Goal: Information Seeking & Learning: Learn about a topic

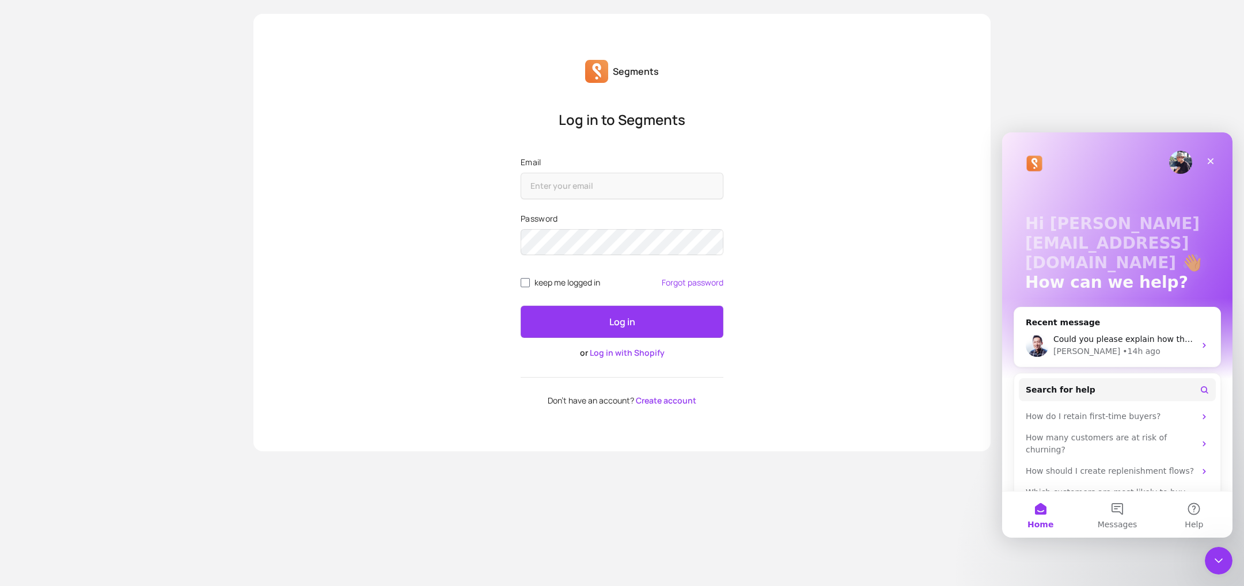
scroll to position [22, 0]
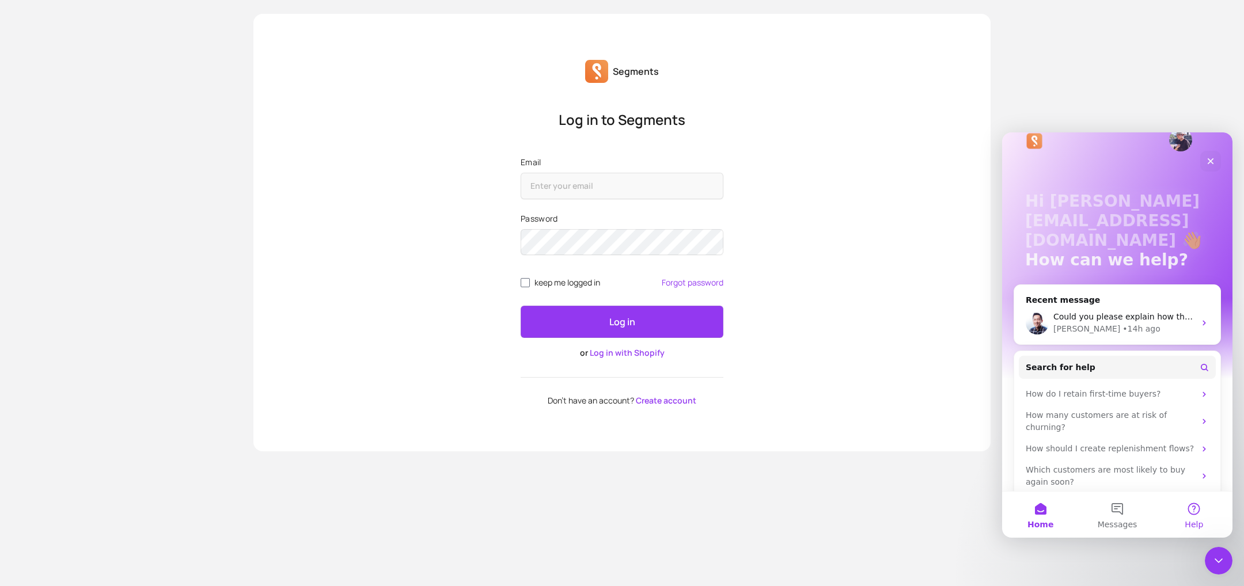
click at [1181, 509] on button "Help" at bounding box center [1194, 515] width 77 height 46
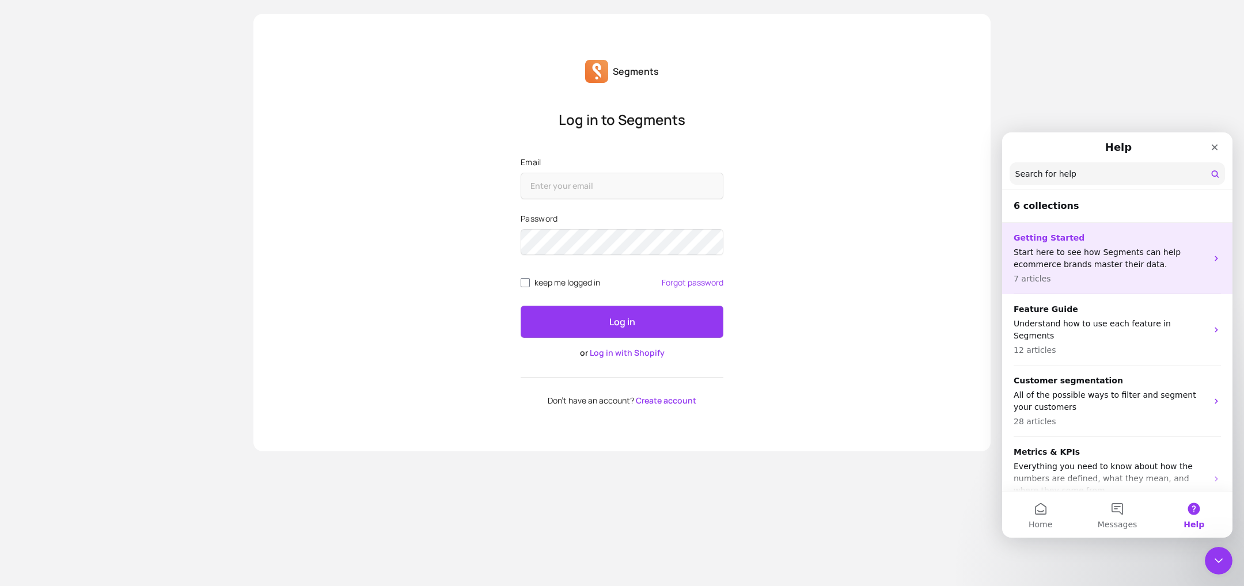
click at [1104, 262] on p "Start here to see how Segments can help ecommerce brands master their data." at bounding box center [1111, 259] width 194 height 24
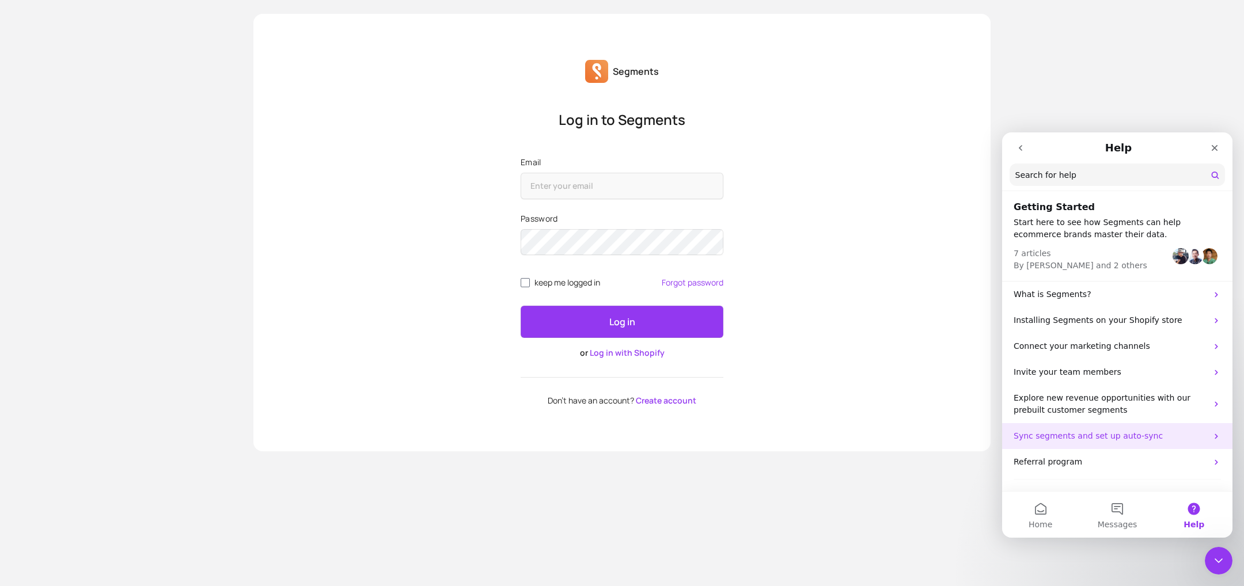
click at [1043, 435] on p "Sync segments and set up auto-sync" at bounding box center [1111, 436] width 194 height 12
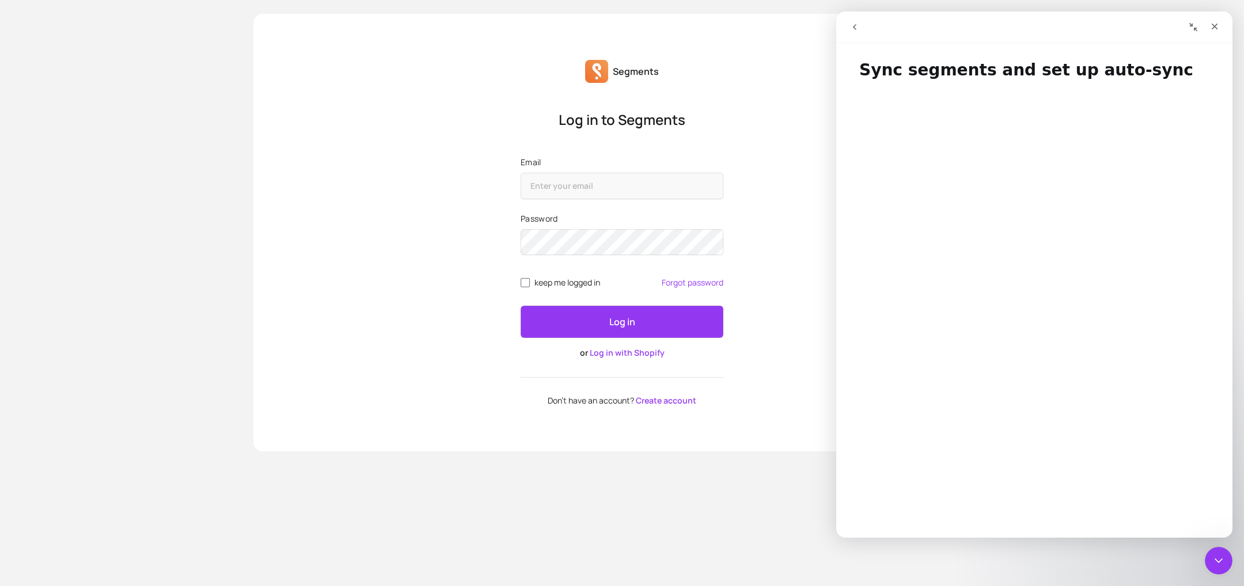
click at [641, 71] on p "Segments" at bounding box center [636, 72] width 46 height 14
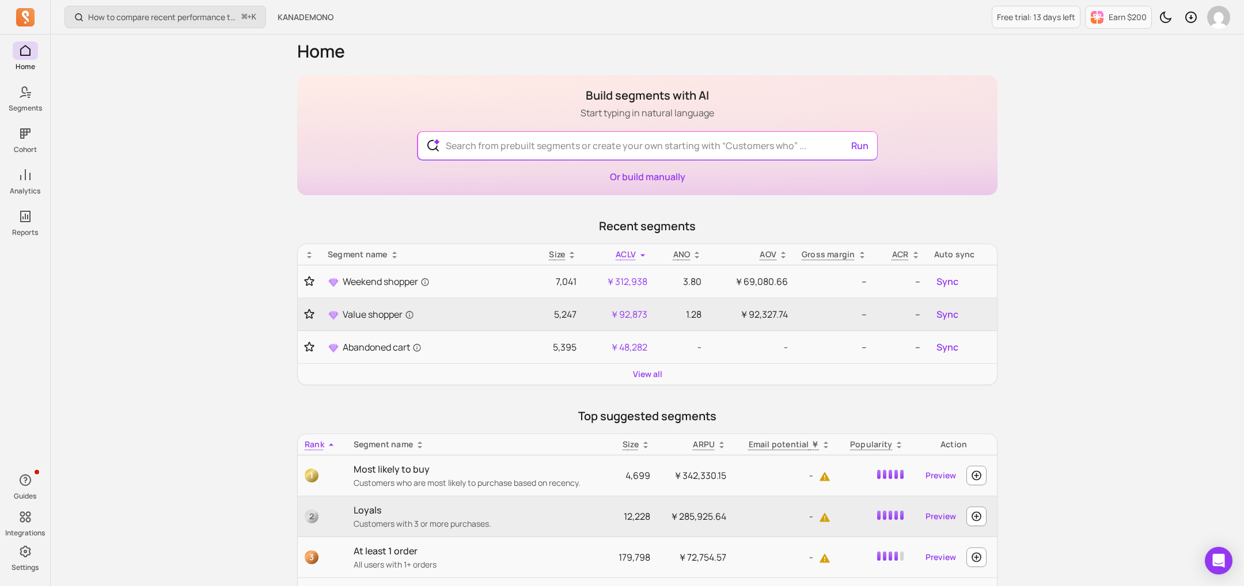
scroll to position [16, 0]
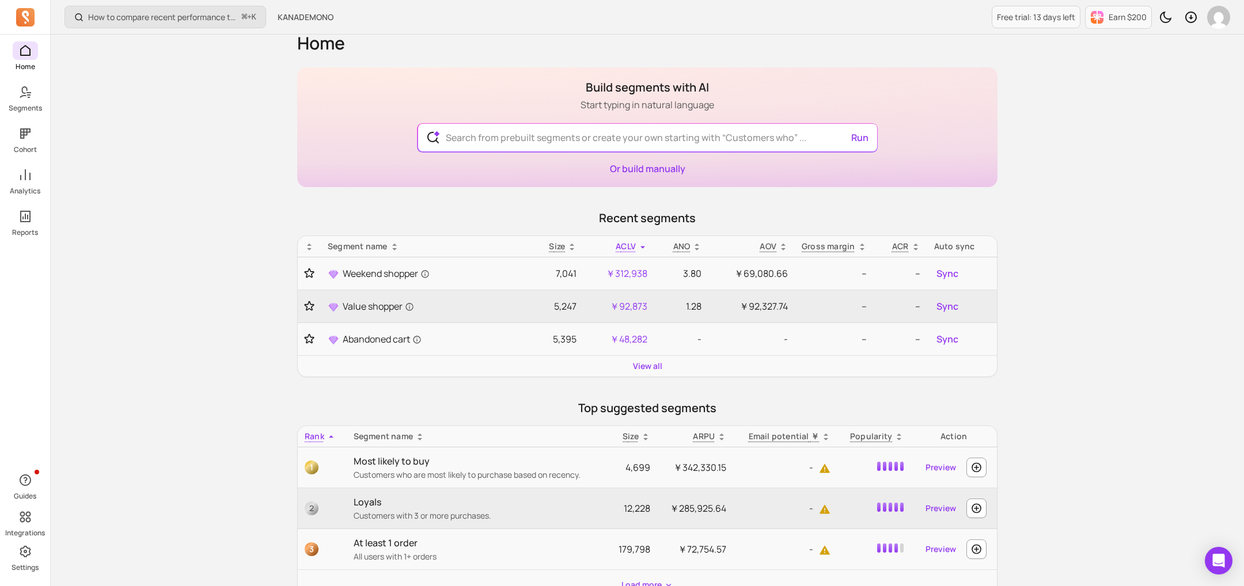
click at [19, 18] on icon at bounding box center [25, 17] width 18 height 18
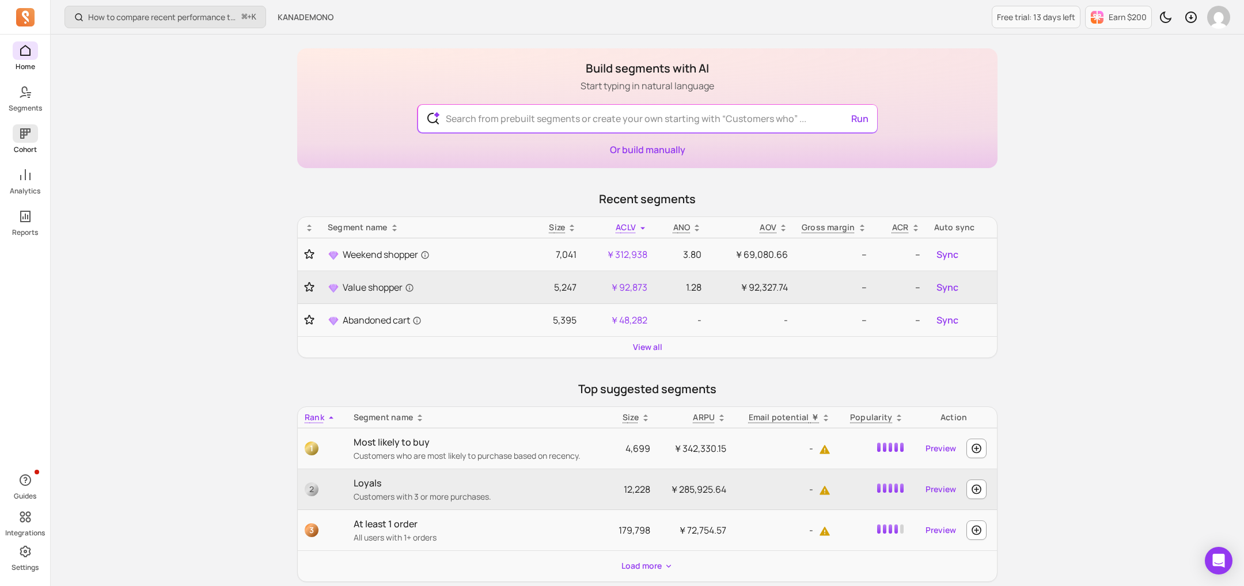
scroll to position [37, 0]
click at [17, 471] on span "button" at bounding box center [25, 480] width 25 height 18
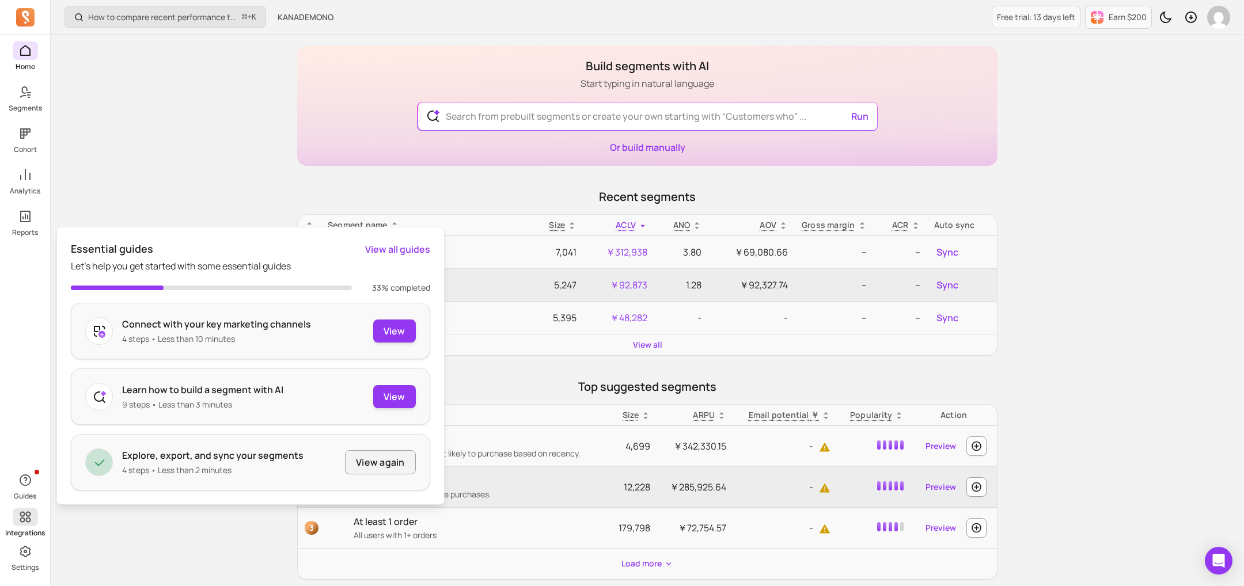
click at [21, 515] on icon at bounding box center [25, 517] width 11 height 11
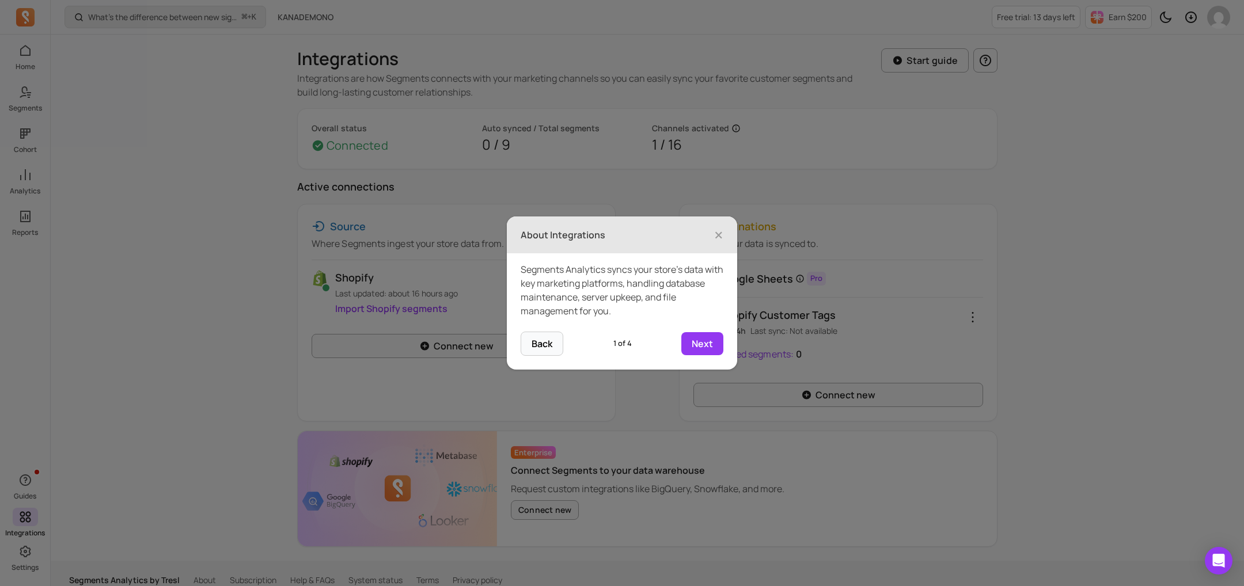
click at [28, 548] on icon at bounding box center [622, 293] width 1244 height 586
click at [35, 563] on icon at bounding box center [622, 293] width 1244 height 586
click at [714, 222] on header "About Integrations ×" at bounding box center [622, 235] width 230 height 37
click at [718, 229] on span "×" at bounding box center [718, 234] width 9 height 25
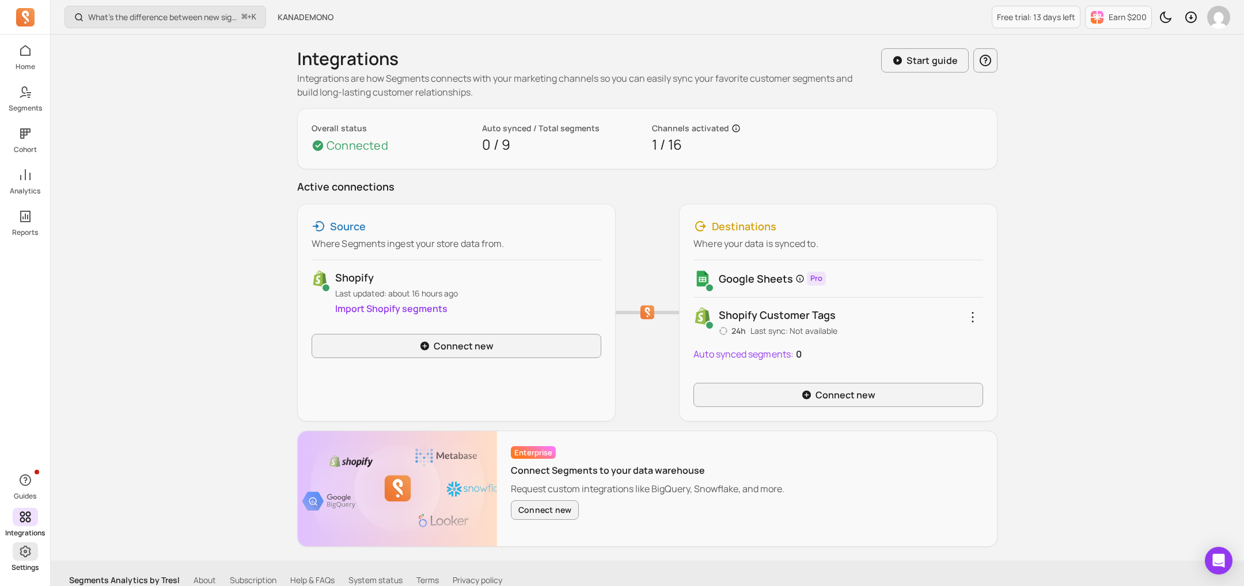
click at [26, 560] on span at bounding box center [25, 552] width 25 height 18
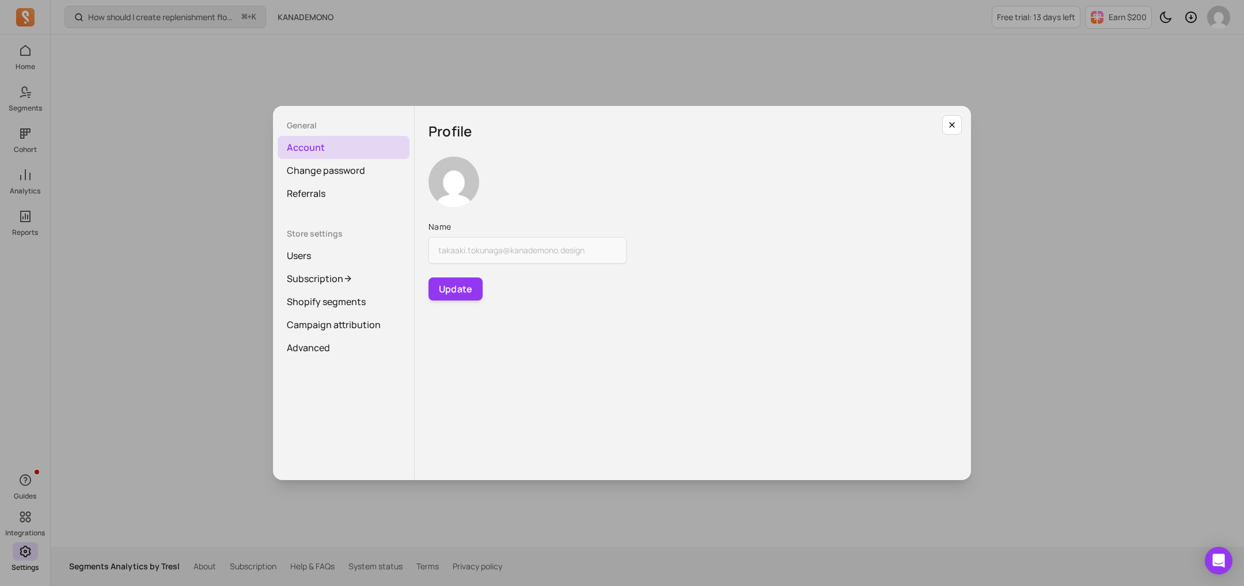
click at [85, 61] on div "General Account Change password Referrals Store settings Users Subscription Sho…" at bounding box center [622, 293] width 1226 height 568
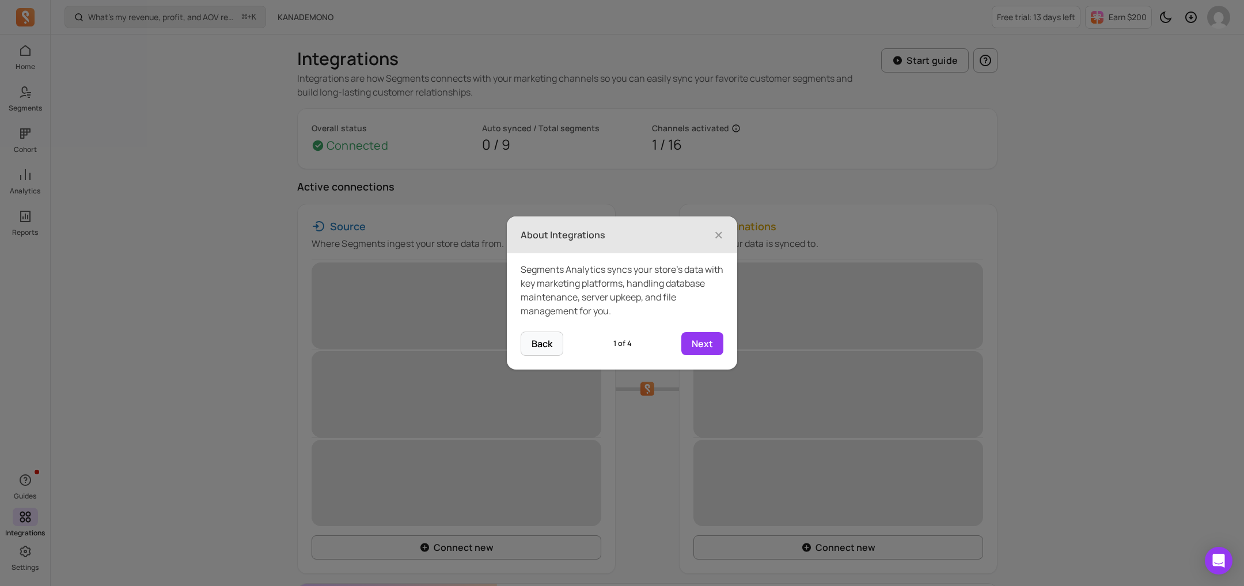
click at [19, 12] on icon at bounding box center [622, 293] width 1244 height 586
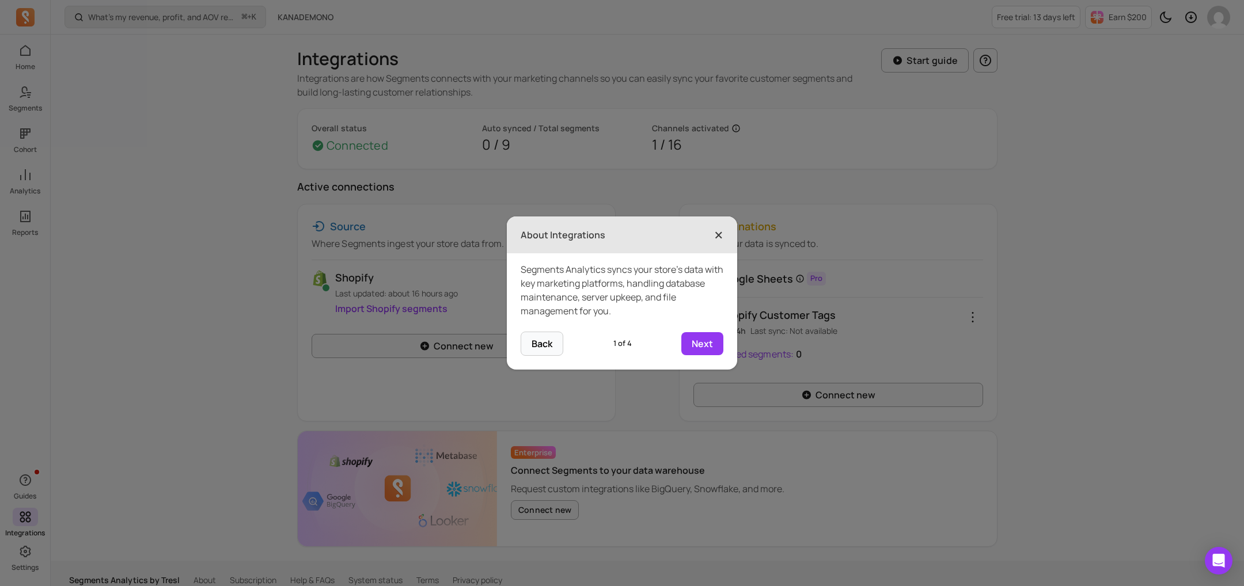
click at [721, 226] on span "×" at bounding box center [718, 234] width 9 height 25
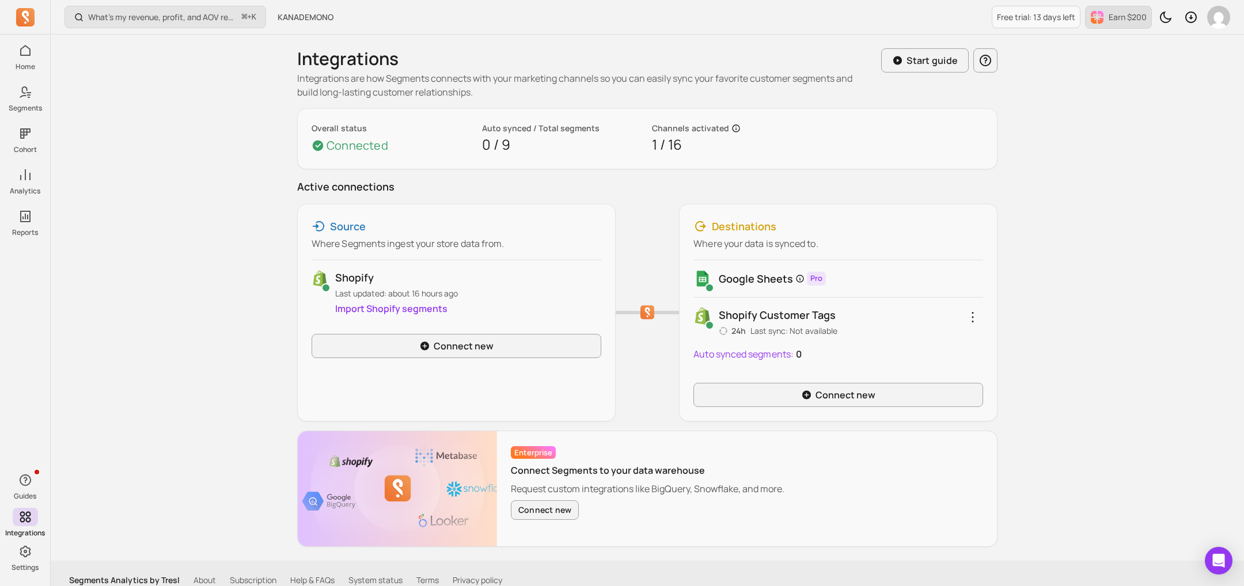
click at [1118, 20] on p "Earn $200" at bounding box center [1128, 18] width 38 height 12
click at [1075, 27] on link "Free trial: 13 days left" at bounding box center [1036, 17] width 89 height 22
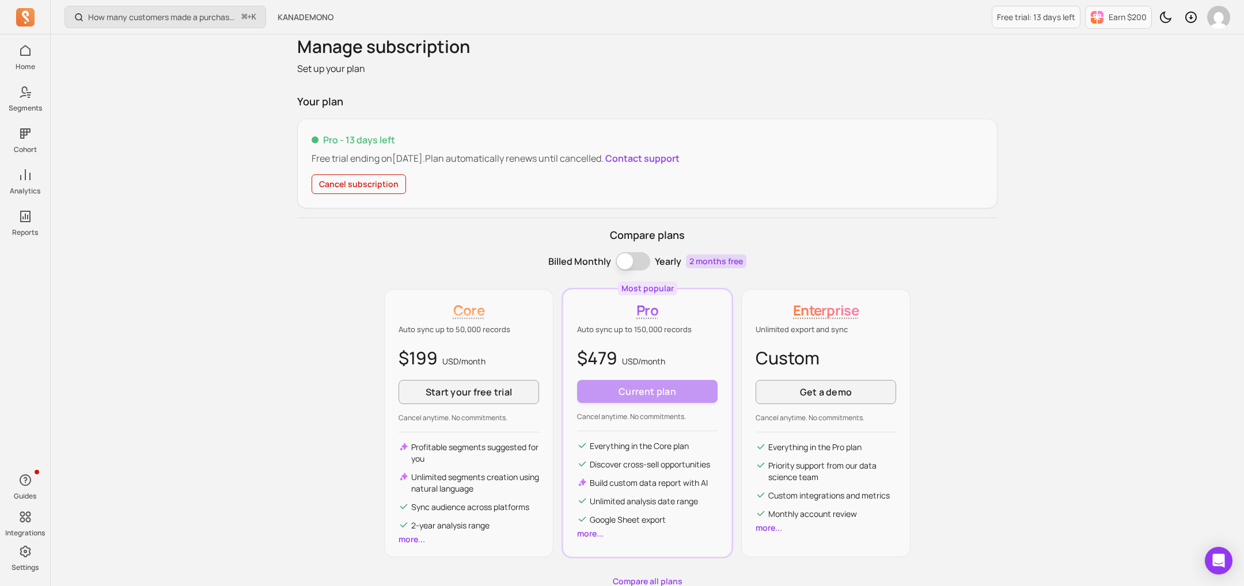
scroll to position [82, 0]
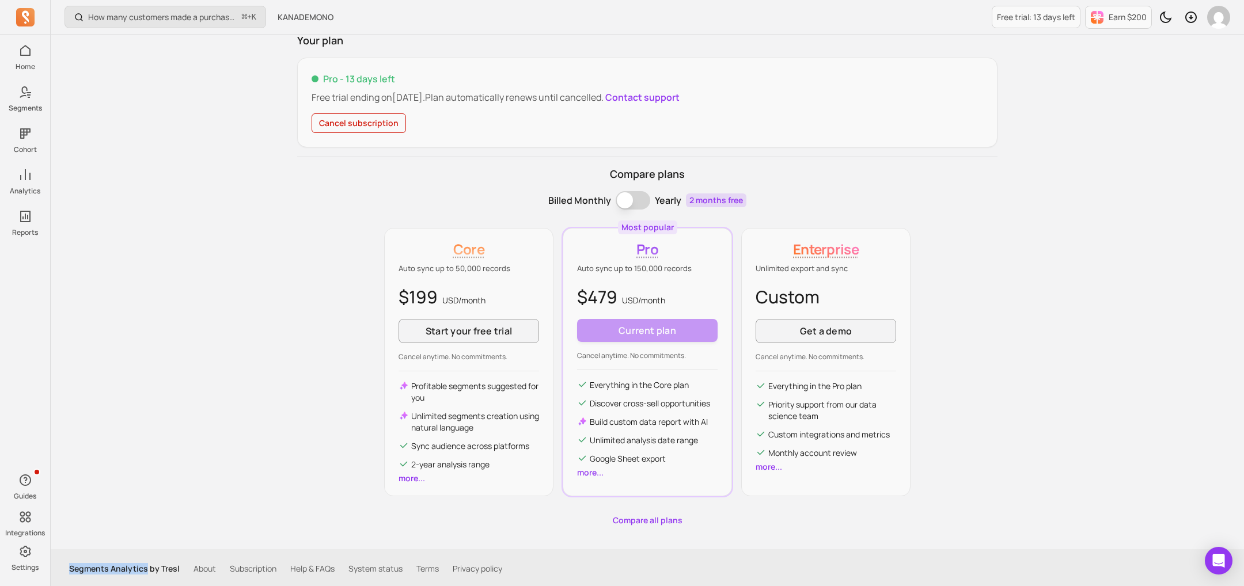
drag, startPoint x: 145, startPoint y: 567, endPoint x: 67, endPoint y: 562, distance: 77.9
click at [67, 562] on div "Segments Analytics by Tresl About Subscription Help & FAQs System status Terms …" at bounding box center [648, 569] width 1194 height 39
copy p "Segments Analytics"
click at [1224, 559] on icon "Open Intercom Messenger" at bounding box center [1218, 561] width 13 height 15
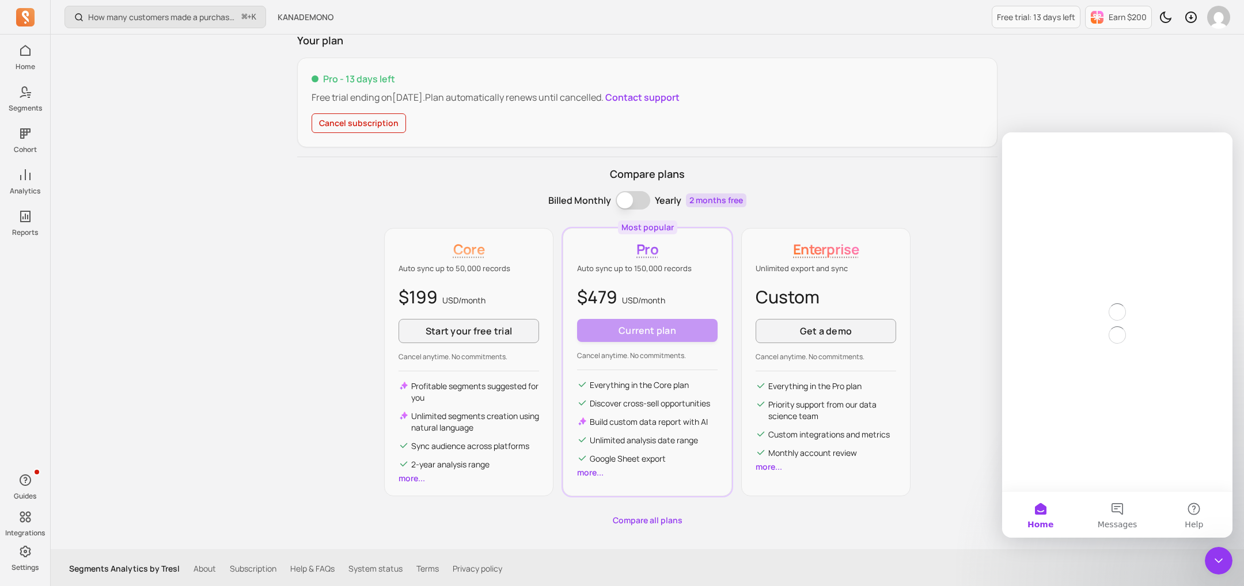
scroll to position [0, 0]
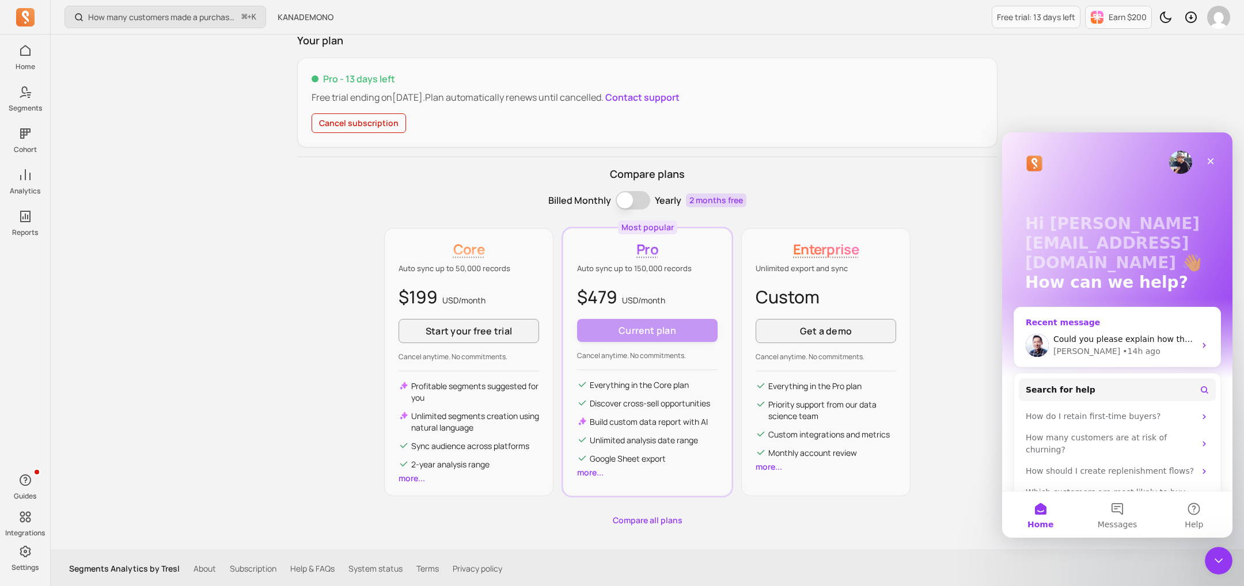
click at [1130, 352] on div "[PERSON_NAME] • 14h ago" at bounding box center [1125, 352] width 142 height 12
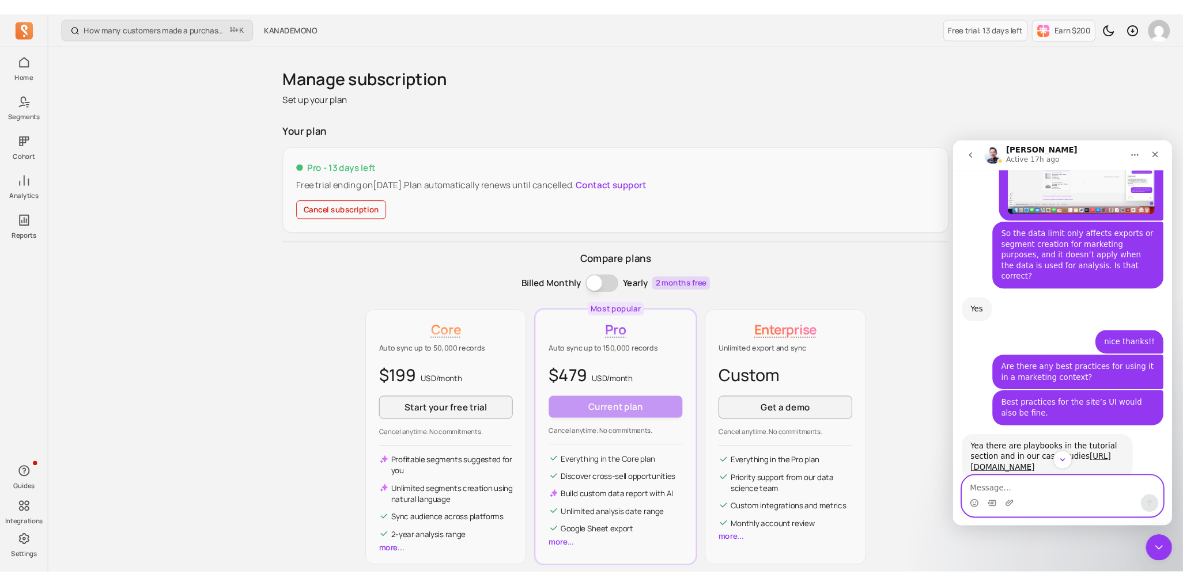
scroll to position [3956, 0]
